Goal: Information Seeking & Learning: Learn about a topic

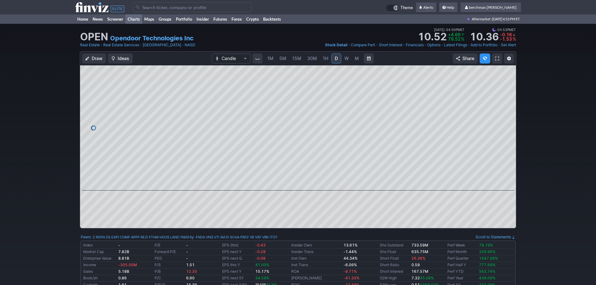
click at [132, 20] on link "Charts" at bounding box center [133, 18] width 17 height 9
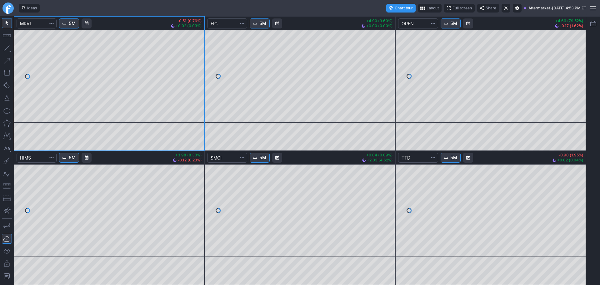
click at [8, 9] on link "Finviz.com" at bounding box center [8, 8] width 11 height 11
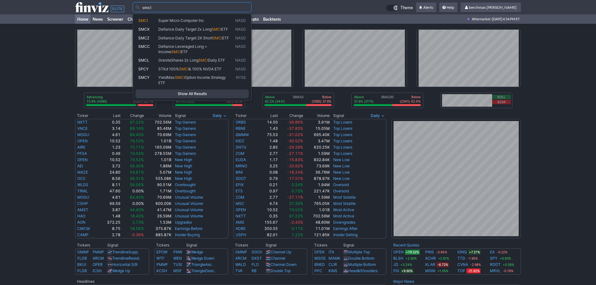
click at [204, 21] on span "Super Micro Computer Inc" at bounding box center [181, 20] width 46 height 5
type input "SMCI"
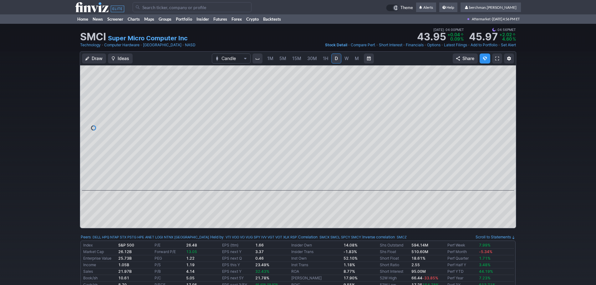
click at [282, 59] on span "5M" at bounding box center [282, 58] width 7 height 5
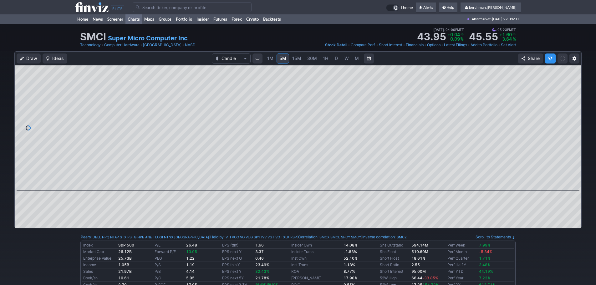
click at [133, 21] on link "Charts" at bounding box center [133, 18] width 17 height 9
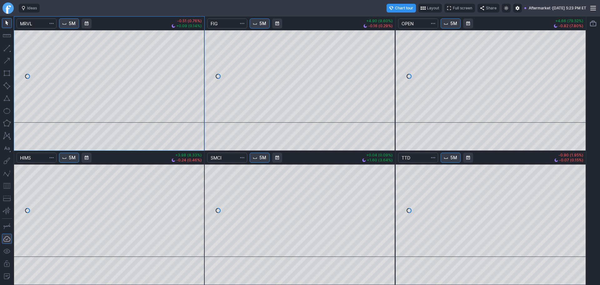
click at [7, 8] on link "Finviz.com" at bounding box center [8, 8] width 11 height 11
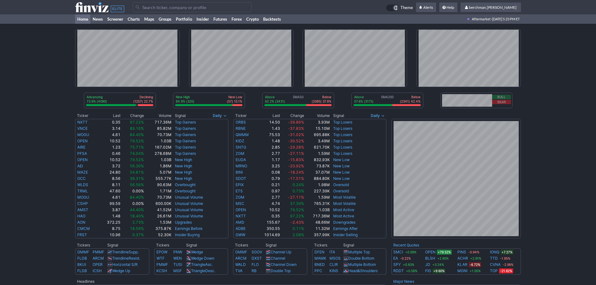
click at [186, 9] on input "Search" at bounding box center [192, 7] width 119 height 10
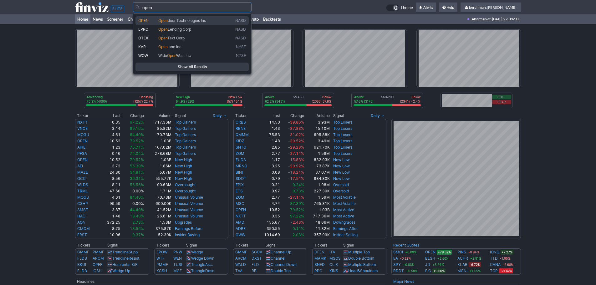
click at [186, 21] on span "door Technologies Inc" at bounding box center [187, 20] width 38 height 5
type input "OPEN"
